Goal: Transaction & Acquisition: Purchase product/service

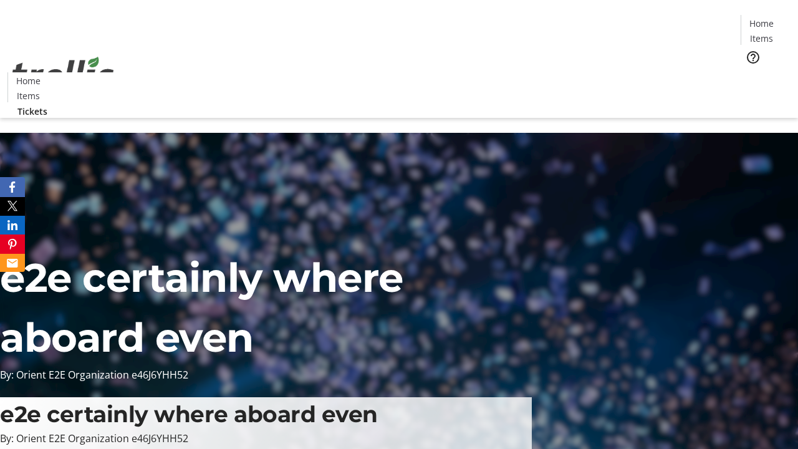
click at [751, 72] on span "Tickets" at bounding box center [766, 78] width 30 height 13
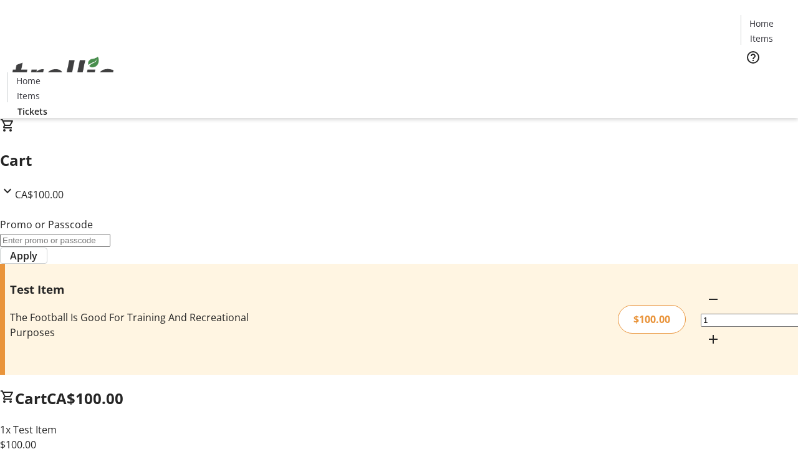
type input "PERCENT"
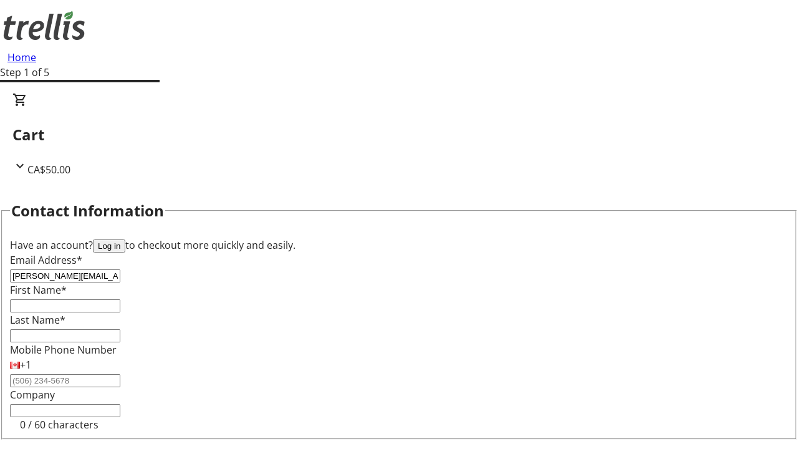
type input "[PERSON_NAME][EMAIL_ADDRESS][DOMAIN_NAME]"
type input "[PERSON_NAME]"
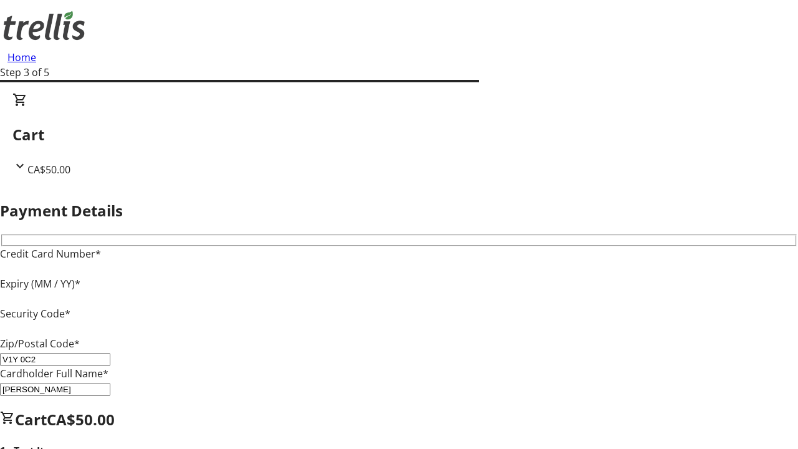
type input "V1Y 0C2"
